Goal: Task Accomplishment & Management: Use online tool/utility

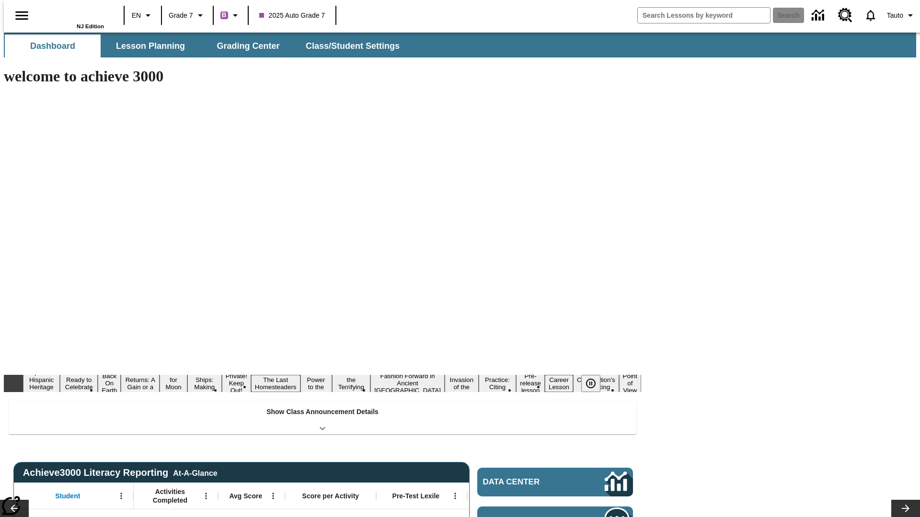
type input "-1"
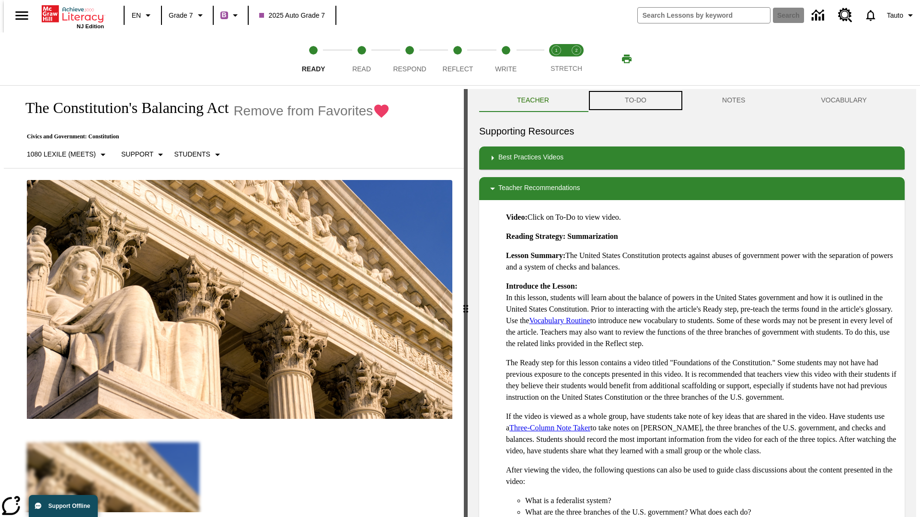
click at [635, 101] on button "TO-DO" at bounding box center [635, 100] width 97 height 23
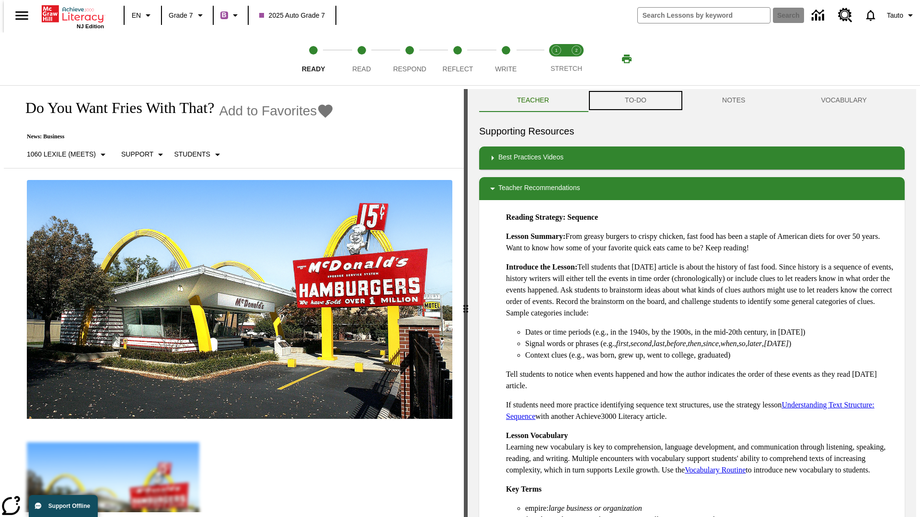
click at [635, 101] on button "TO-DO" at bounding box center [635, 100] width 97 height 23
